Goal: Task Accomplishment & Management: Manage account settings

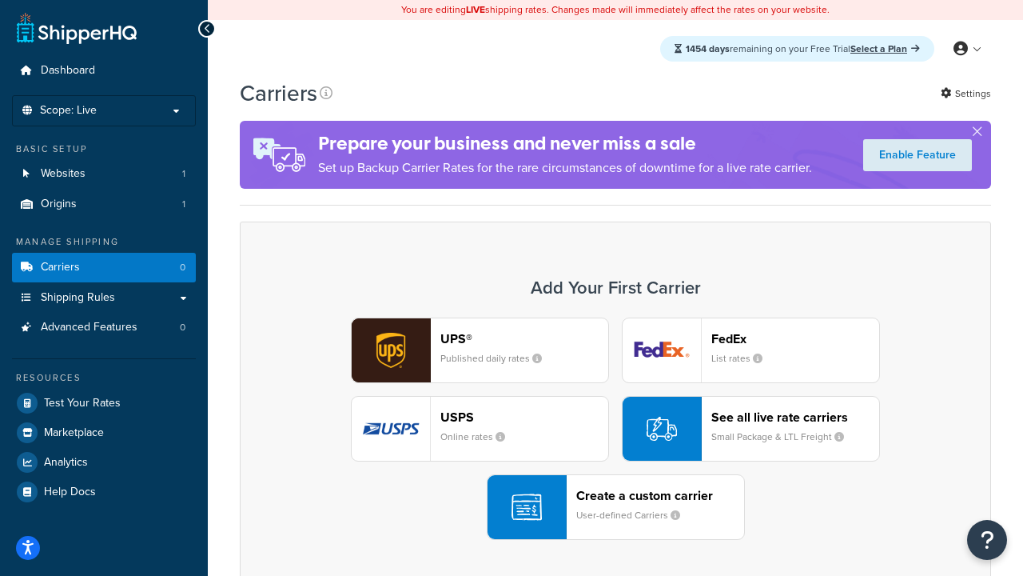
click at [616, 429] on div "UPS® Published daily rates FedEx List rates USPS Online rates See all live rate…" at bounding box center [616, 428] width 718 height 222
click at [796, 338] on header "FedEx" at bounding box center [796, 338] width 168 height 15
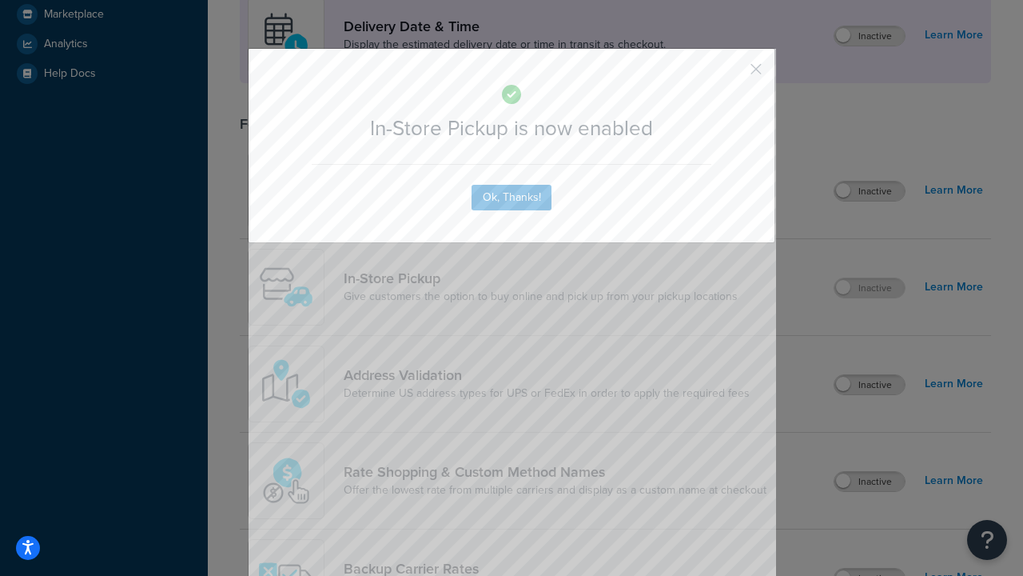
scroll to position [449, 0]
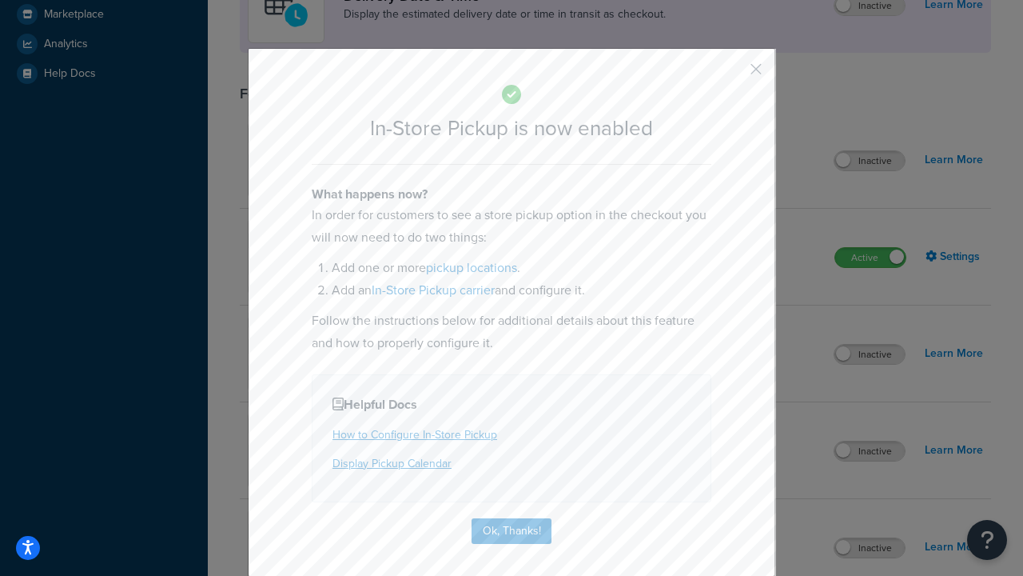
click at [732, 74] on button "button" at bounding box center [733, 75] width 4 height 4
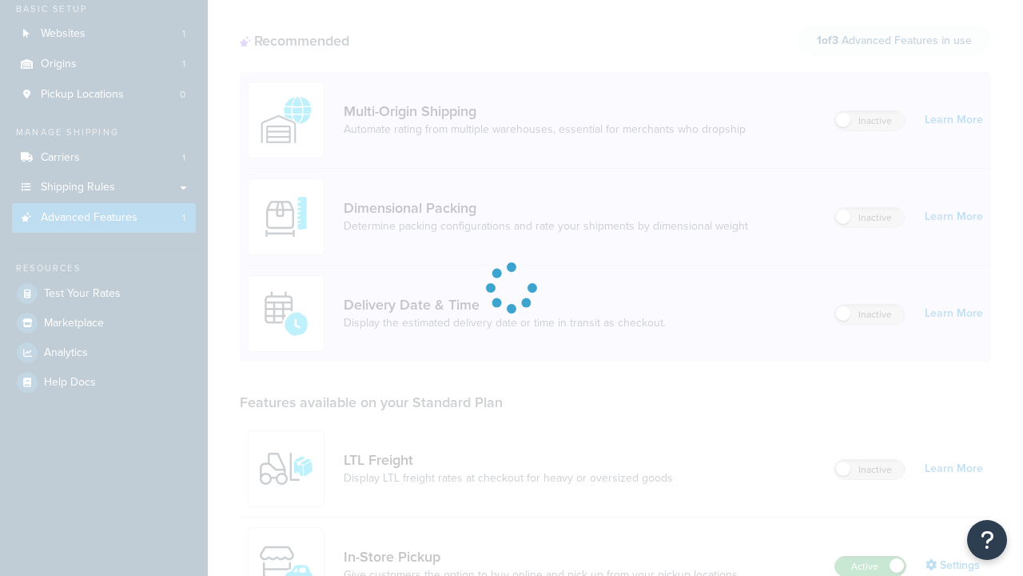
click at [871, 556] on label "Active" at bounding box center [871, 565] width 70 height 19
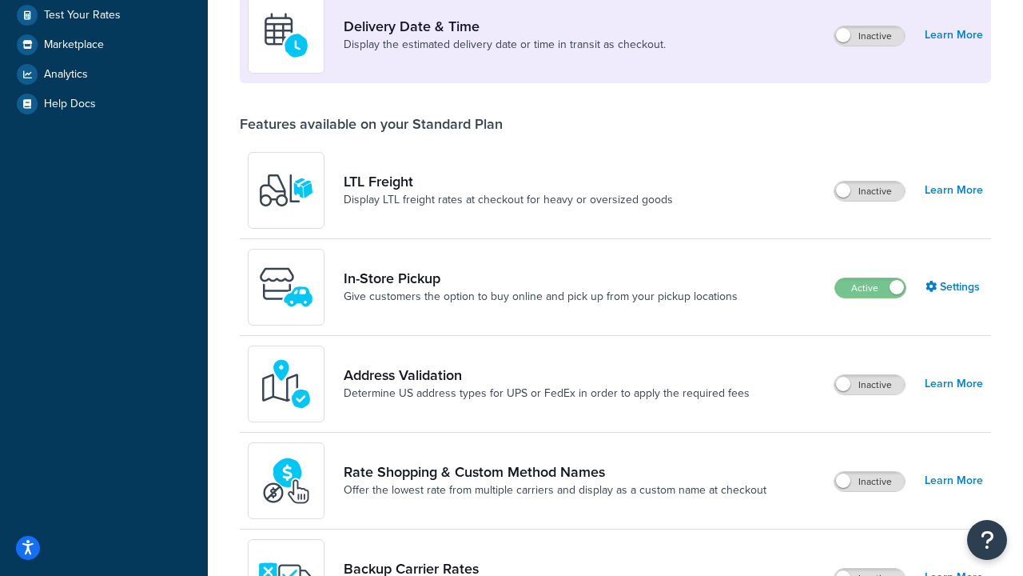
scroll to position [388, 0]
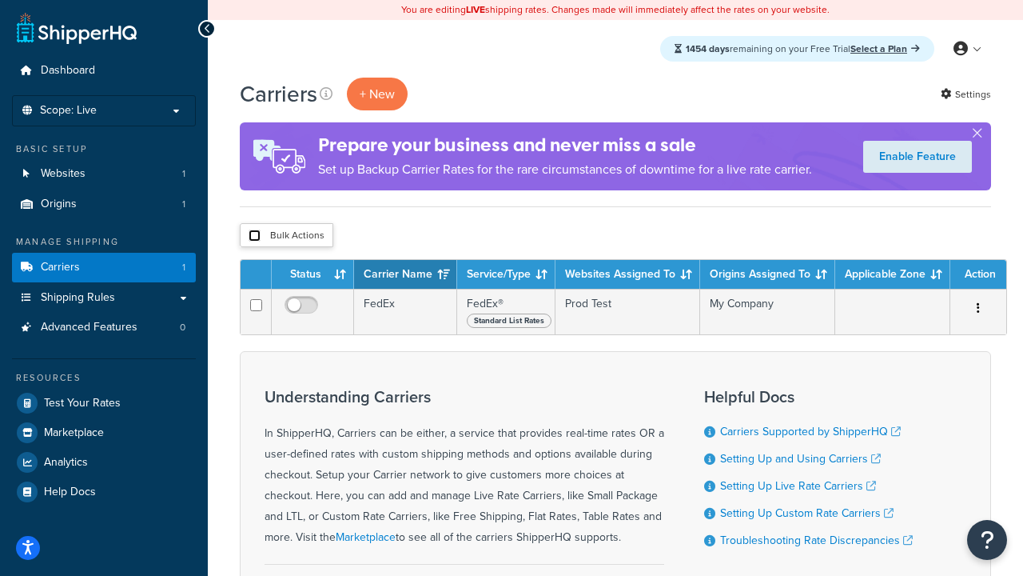
click at [254, 236] on input "checkbox" at bounding box center [255, 235] width 12 height 12
checkbox input "true"
click at [0, 0] on button "Delete" at bounding box center [0, 0] width 0 height 0
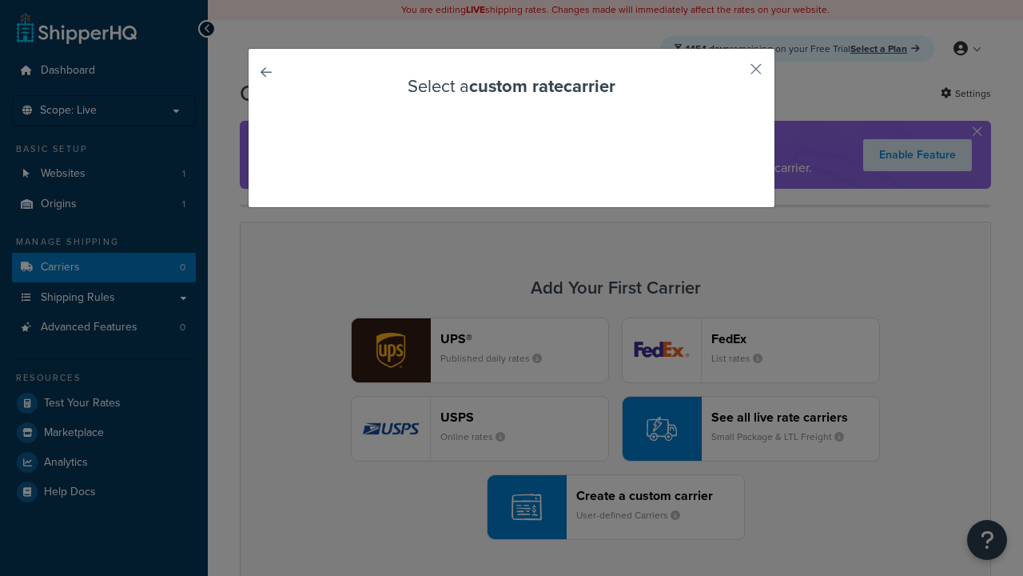
scroll to position [141, 0]
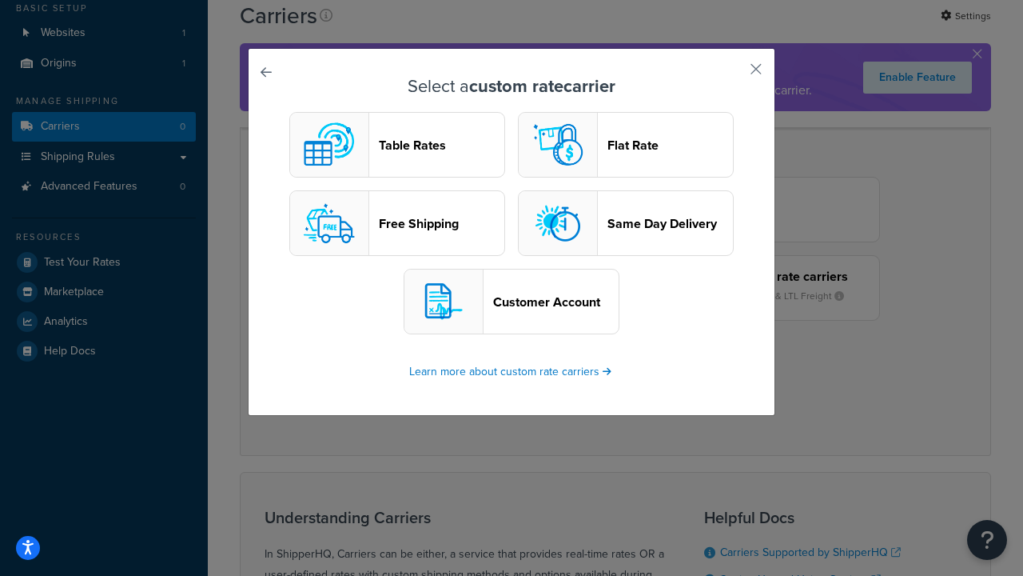
click at [397, 145] on header "Table Rates" at bounding box center [442, 145] width 126 height 15
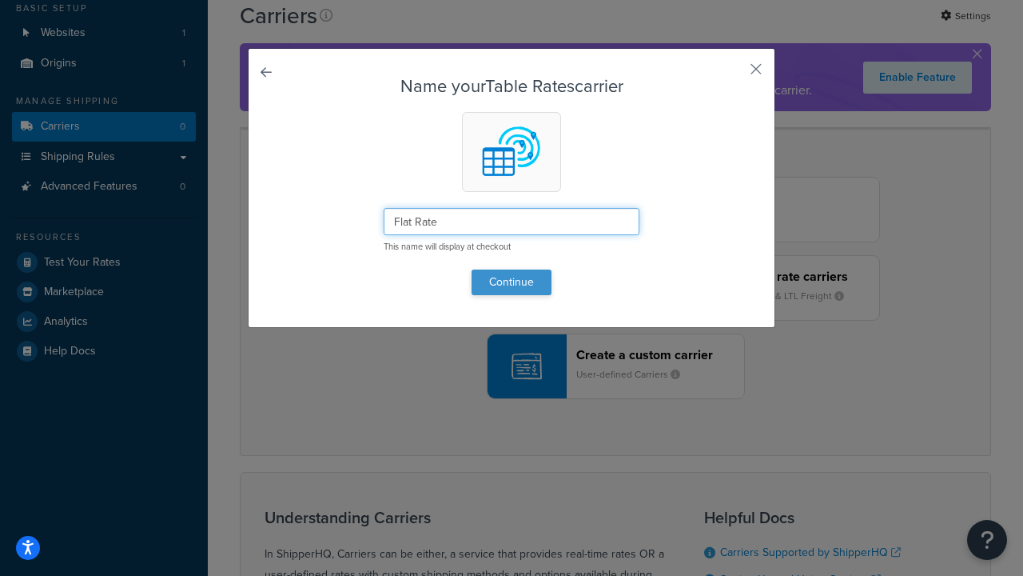
type input "Flat Rate"
click at [512, 281] on button "Continue" at bounding box center [512, 282] width 80 height 26
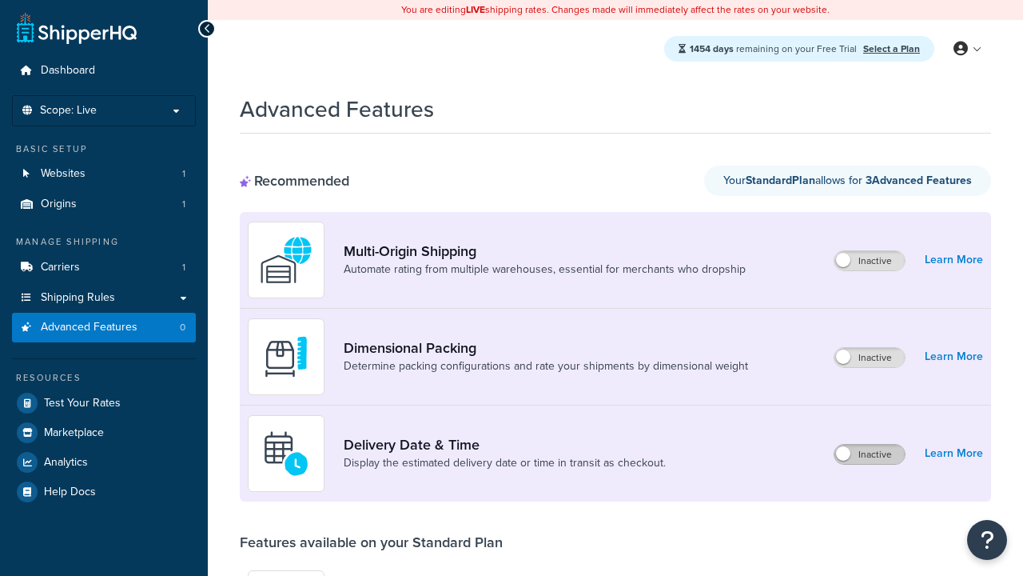
click at [870, 454] on label "Inactive" at bounding box center [870, 454] width 70 height 19
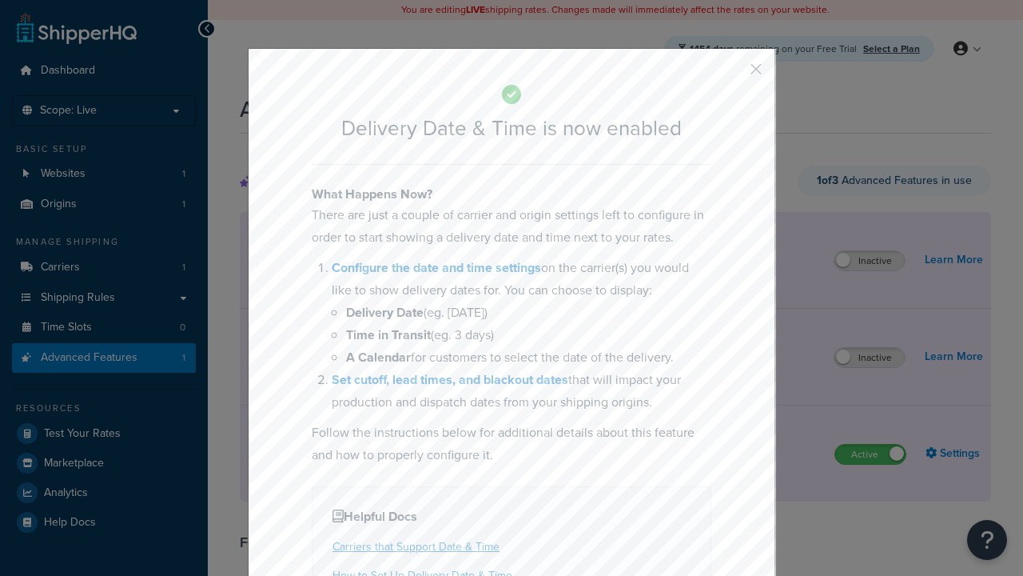
click at [732, 73] on button "button" at bounding box center [733, 75] width 4 height 4
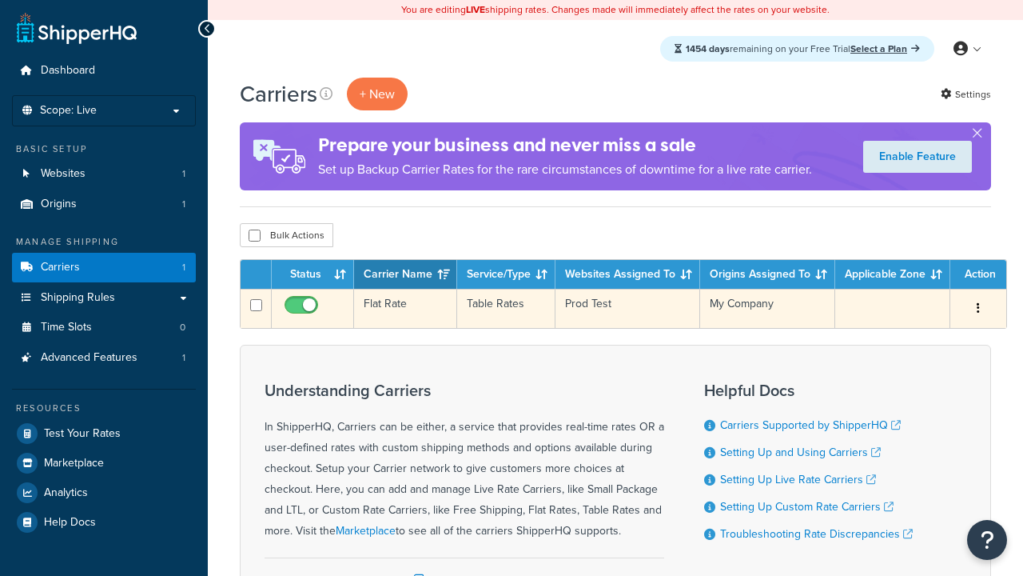
click at [405, 309] on td "Flat Rate" at bounding box center [405, 308] width 103 height 39
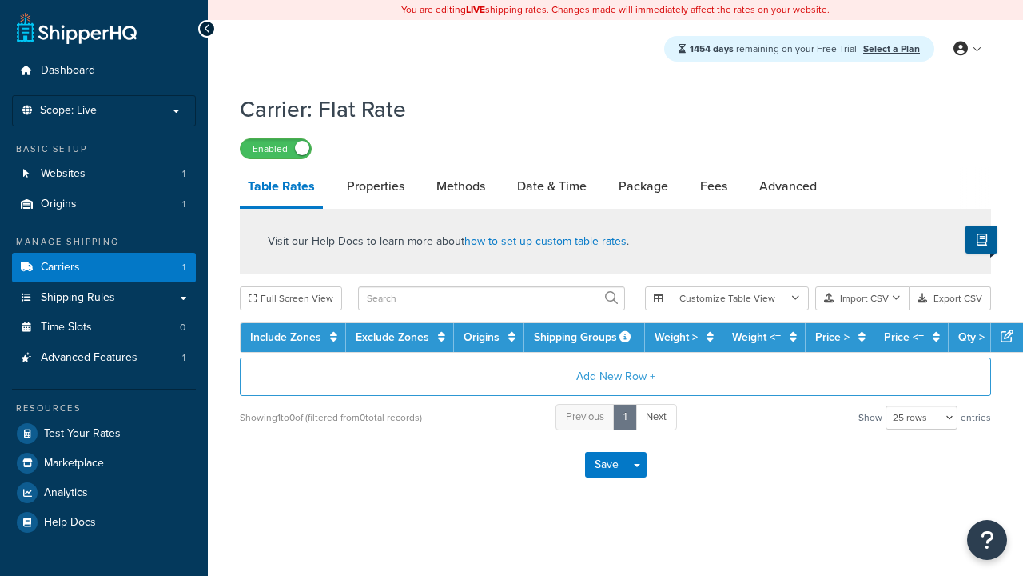
select select "25"
click at [552, 187] on link "Date & Time" at bounding box center [552, 186] width 86 height 38
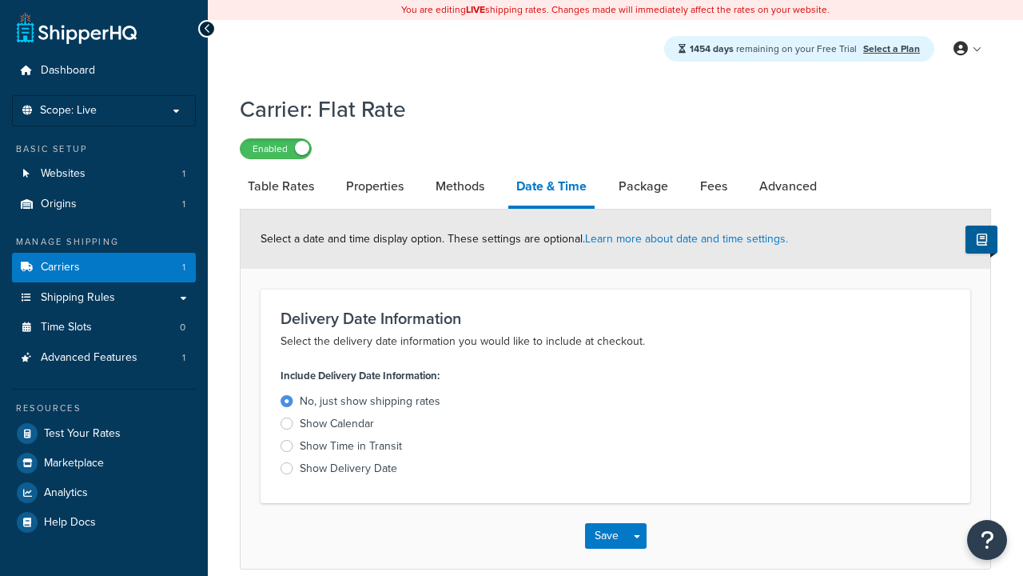
click at [349, 471] on div "Show Delivery Date" at bounding box center [349, 469] width 98 height 16
click at [0, 0] on input "Show Delivery Date" at bounding box center [0, 0] width 0 height 0
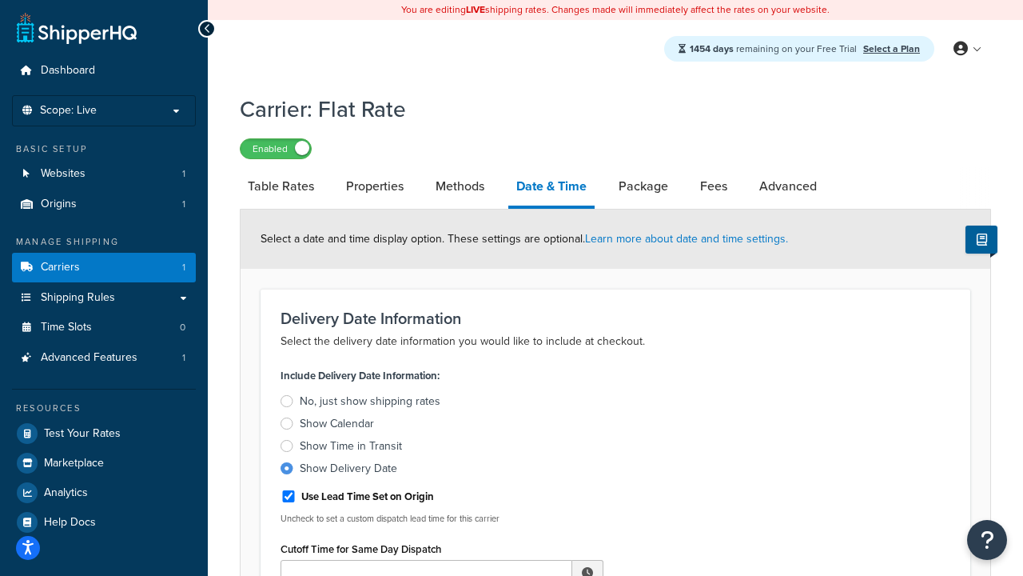
click at [349, 471] on div "Show Delivery Date" at bounding box center [349, 469] width 98 height 16
click at [0, 0] on input "Show Delivery Date" at bounding box center [0, 0] width 0 height 0
type input "11:00 AM"
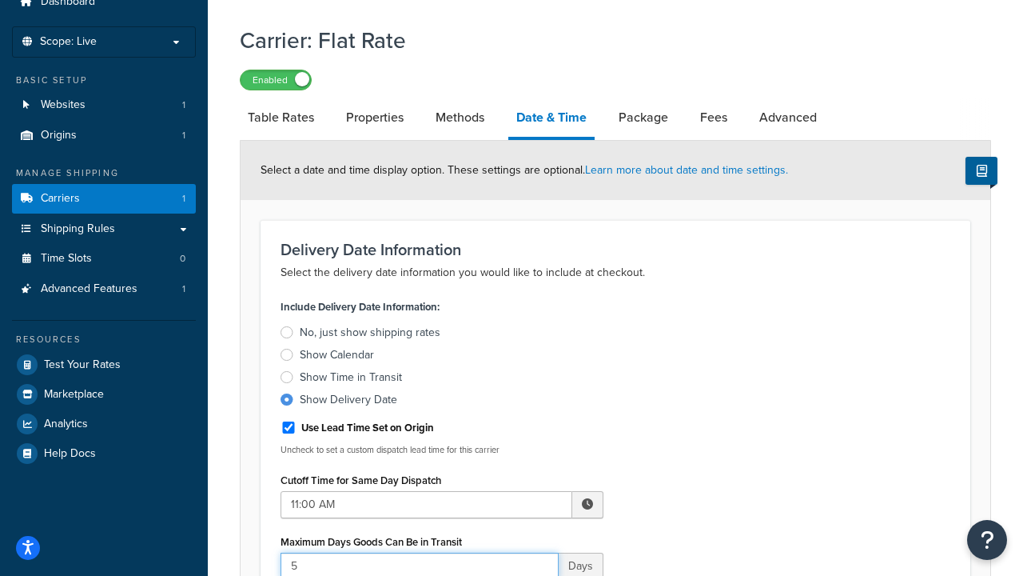
type input "5"
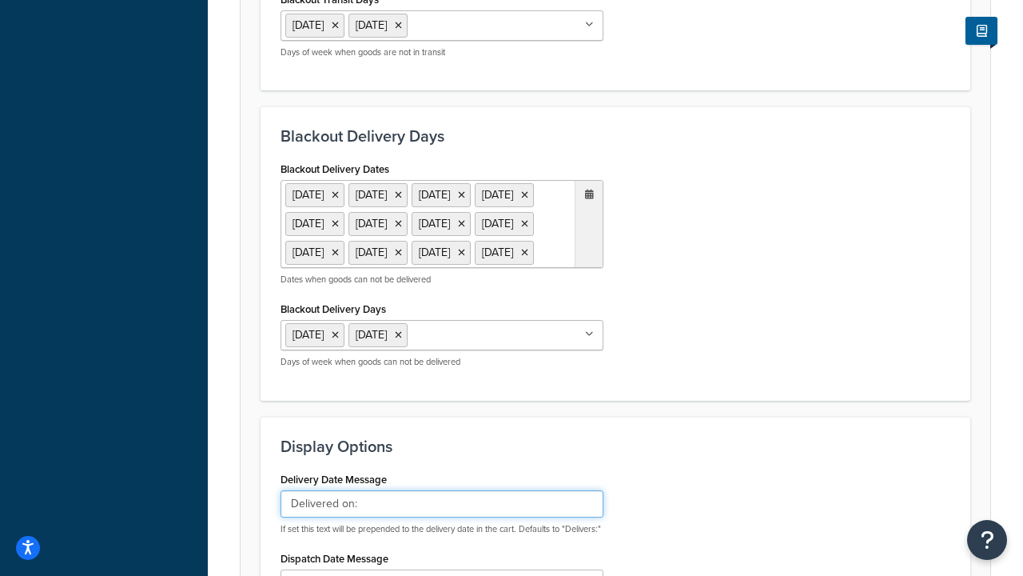
type input "Delivered on:"
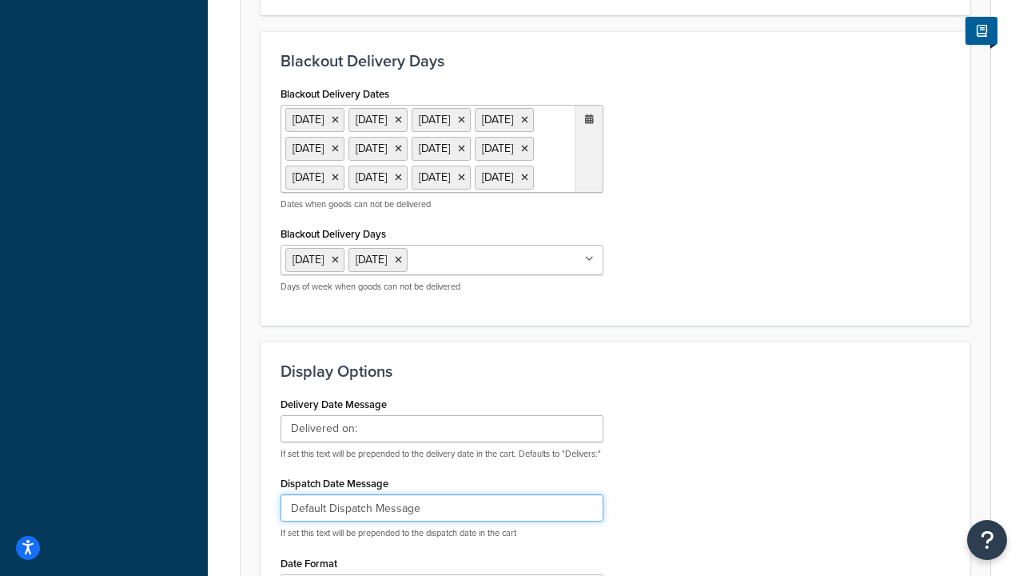
type input "Default Dispatch Message"
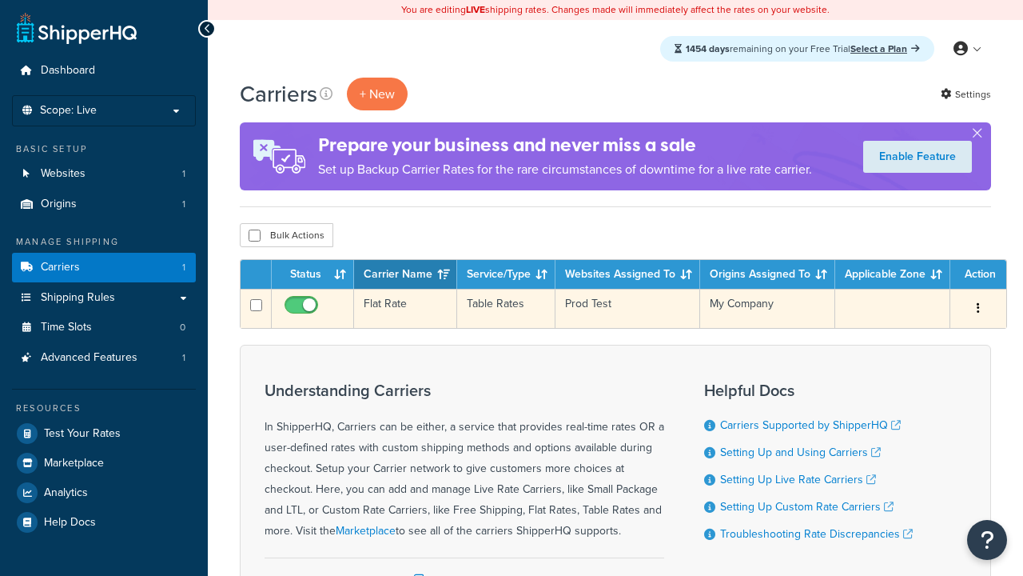
click at [405, 309] on td "Flat Rate" at bounding box center [405, 308] width 103 height 39
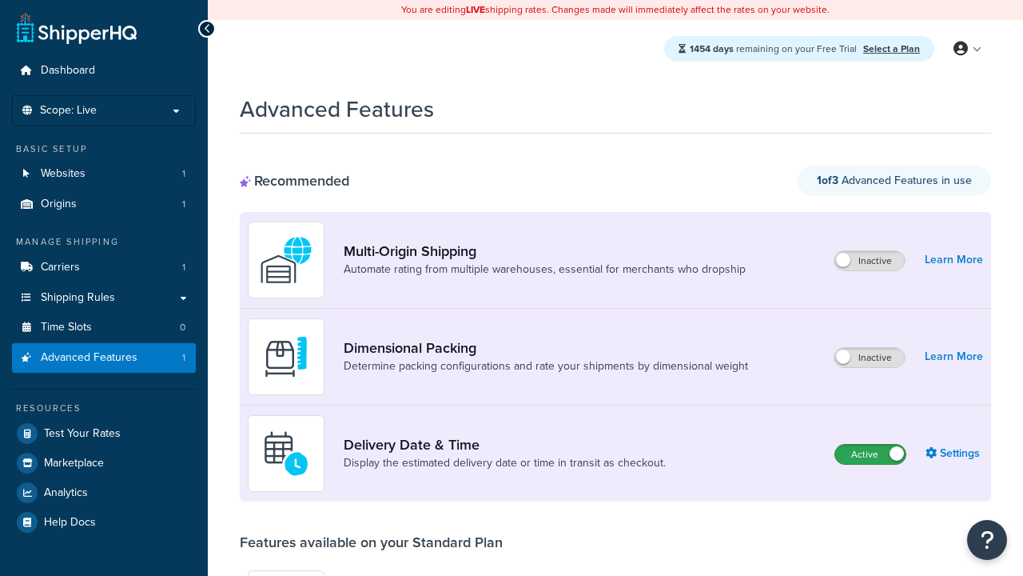
click at [871, 454] on label "Active" at bounding box center [871, 454] width 70 height 19
